Goal: Navigation & Orientation: Find specific page/section

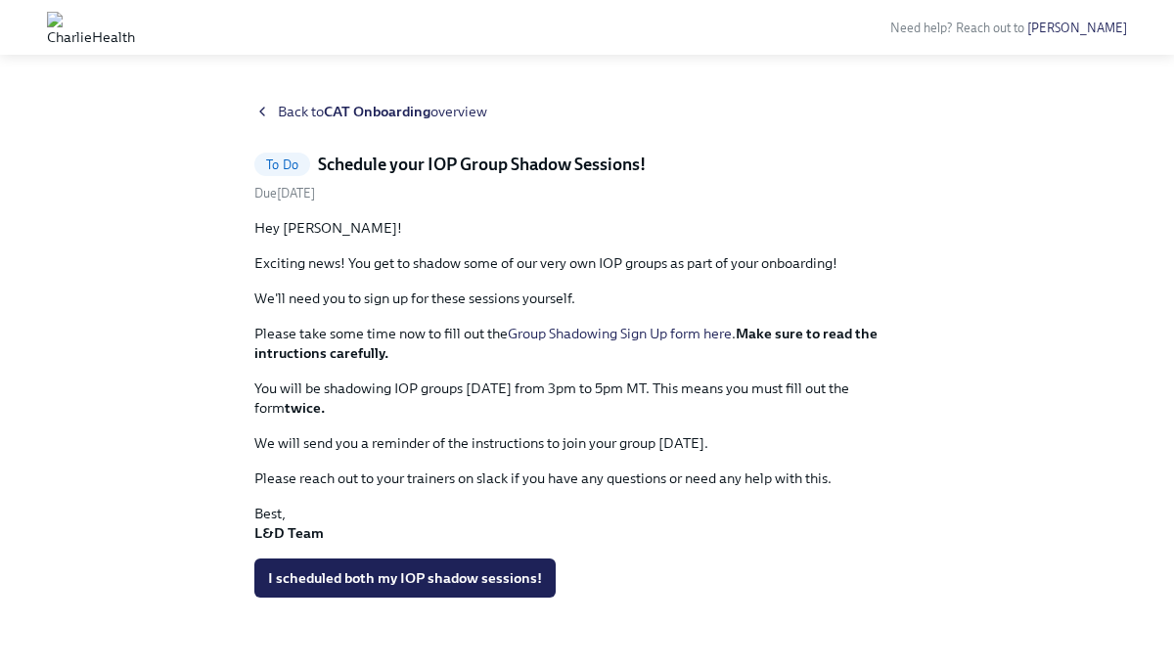
click at [723, 336] on link "Group Shadowing Sign Up form here" at bounding box center [620, 334] width 224 height 18
click at [279, 111] on span "Back to CAT Onboarding overview" at bounding box center [382, 112] width 209 height 20
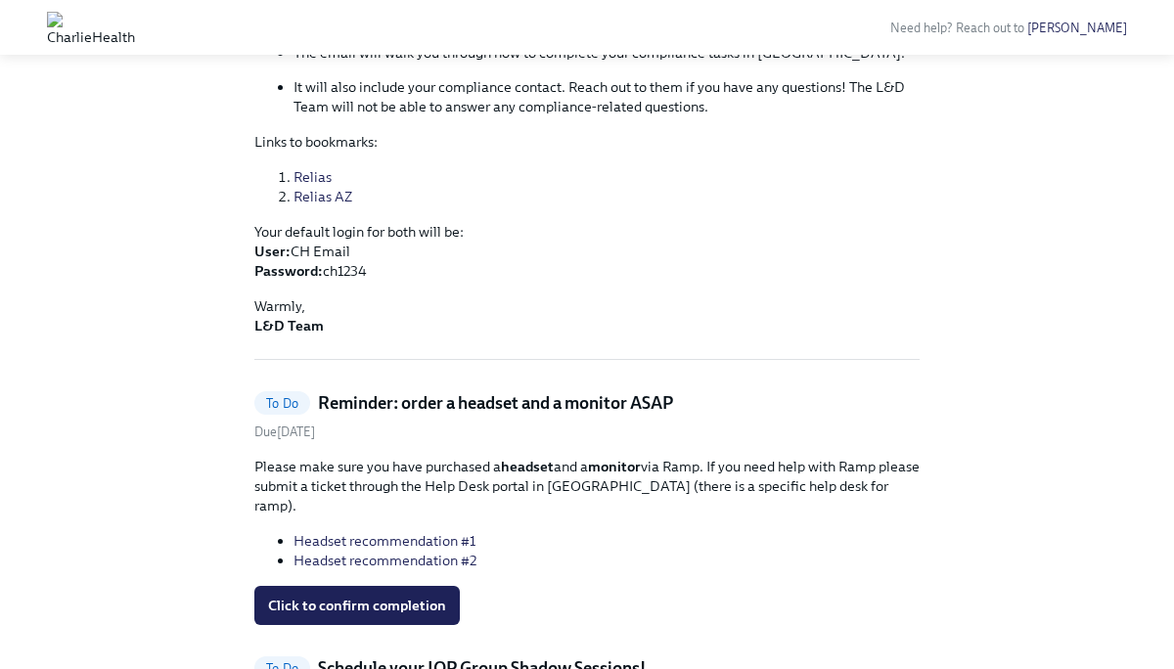
scroll to position [469, 0]
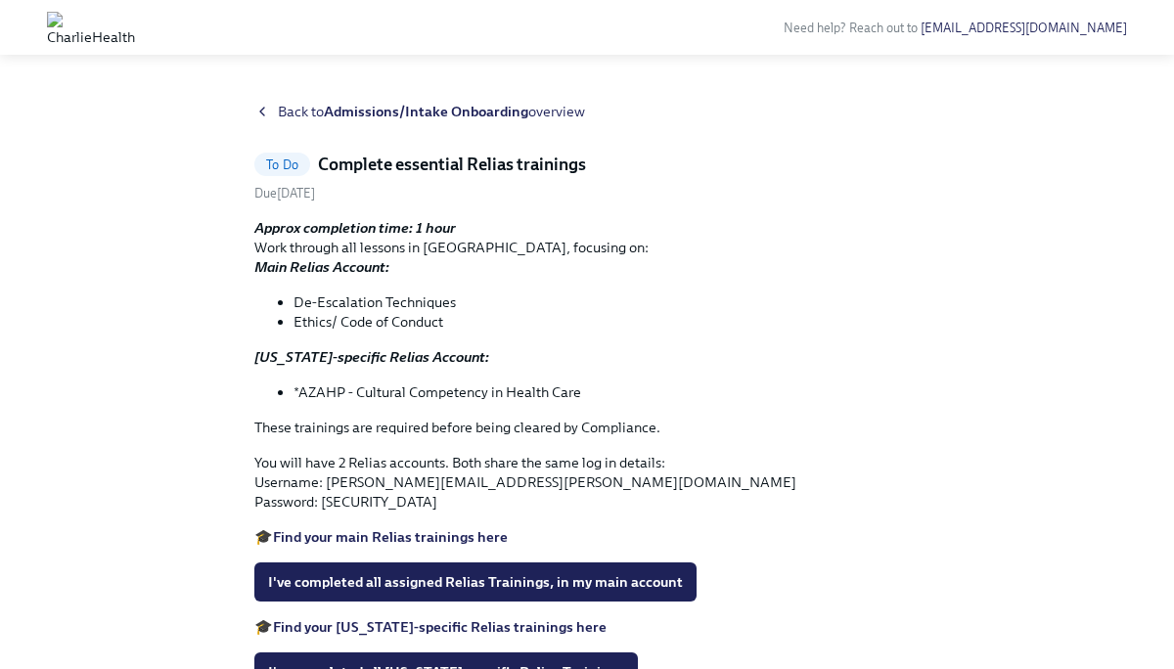
click at [448, 116] on strong "Admissions/Intake Onboarding" at bounding box center [426, 112] width 204 height 18
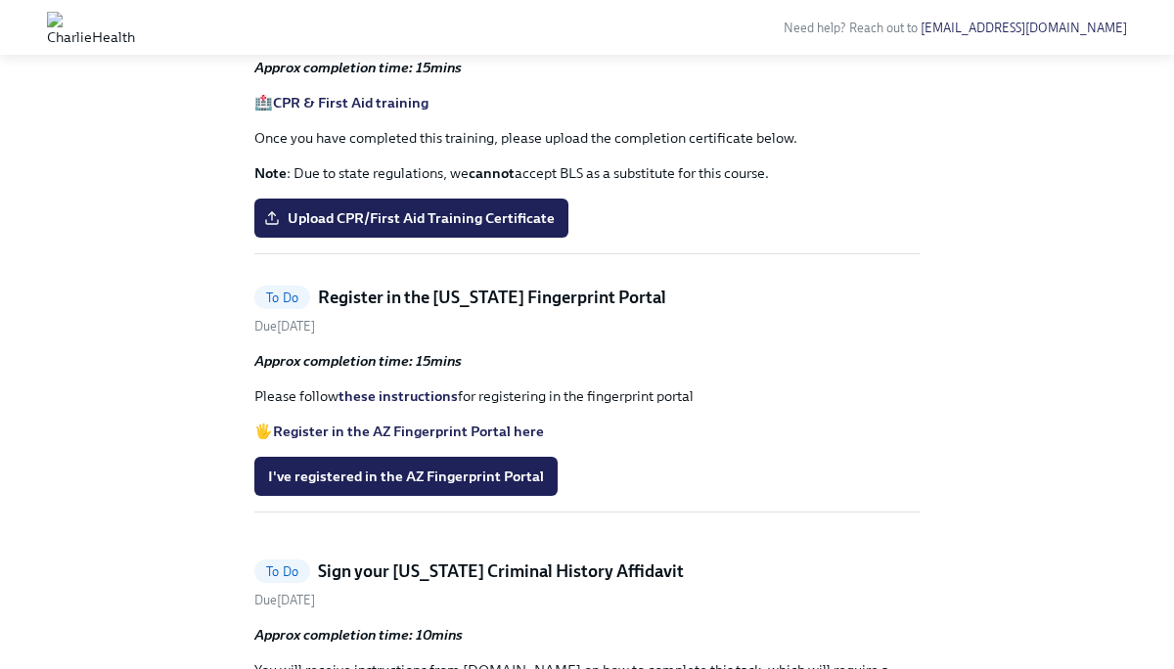
scroll to position [1812, 0]
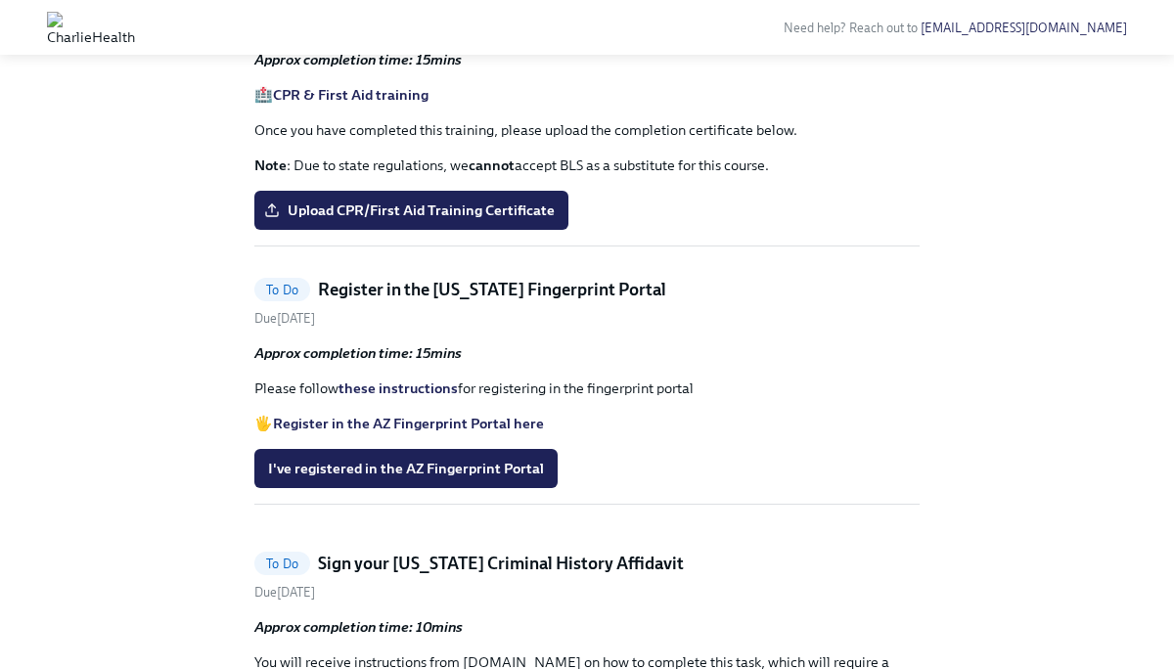
click at [319, 104] on strong "CPR & First Aid training" at bounding box center [351, 95] width 156 height 18
